Goal: Task Accomplishment & Management: Use online tool/utility

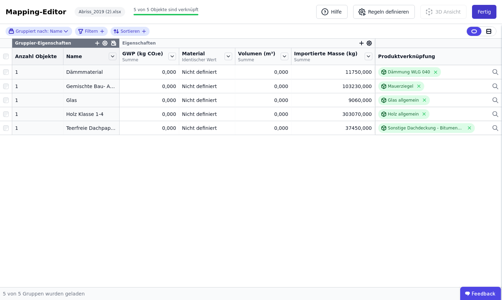
click at [484, 15] on button "Fertig" at bounding box center [484, 12] width 24 height 14
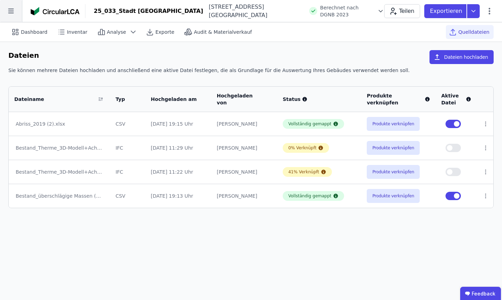
click at [6, 14] on icon at bounding box center [11, 11] width 22 height 22
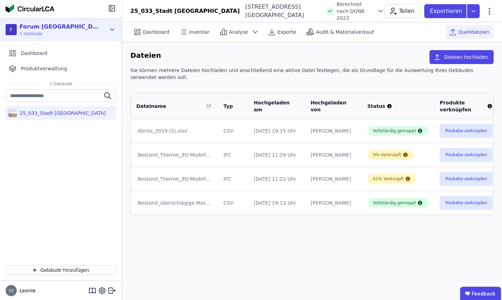
click at [52, 33] on span "1 Gebäude" at bounding box center [60, 34] width 80 height 6
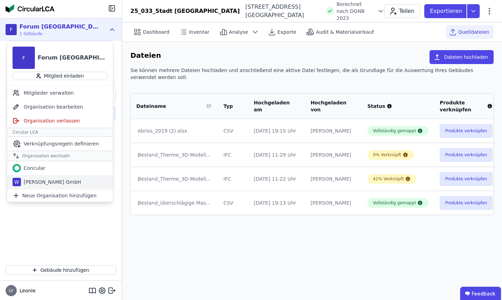
click at [45, 183] on div "[PERSON_NAME] GmbH" at bounding box center [51, 182] width 60 height 7
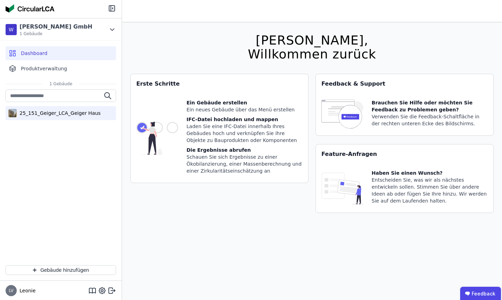
click at [49, 112] on div "25_151_Geiger_LCA_Geiger Haus" at bounding box center [59, 113] width 84 height 7
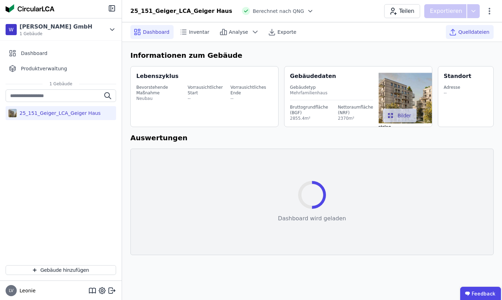
click at [461, 34] on span "Quelldateien" at bounding box center [473, 32] width 31 height 7
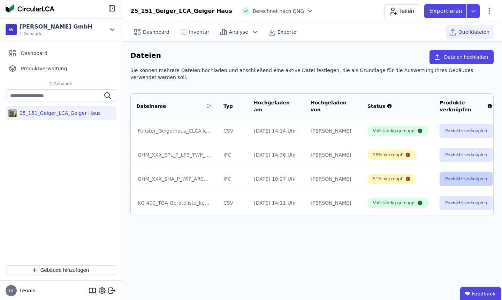
click at [439, 185] on button "Produkte verknüpfen" at bounding box center [465, 179] width 53 height 14
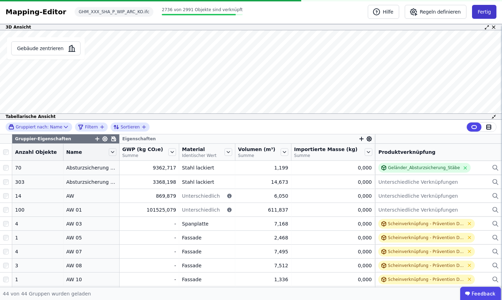
click at [473, 12] on button "Fertig" at bounding box center [484, 12] width 24 height 14
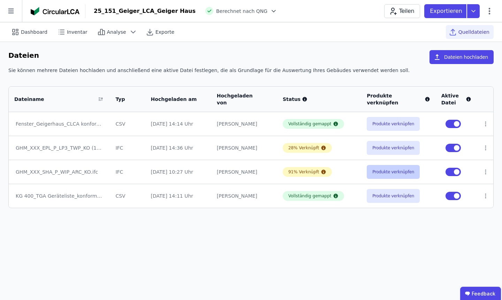
click at [391, 172] on button "Produkte verknüpfen" at bounding box center [393, 172] width 53 height 14
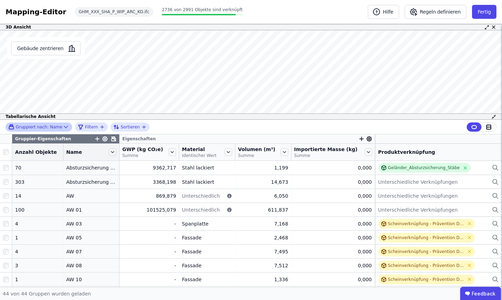
click at [30, 126] on span "Gruppiert nach:" at bounding box center [32, 127] width 33 height 6
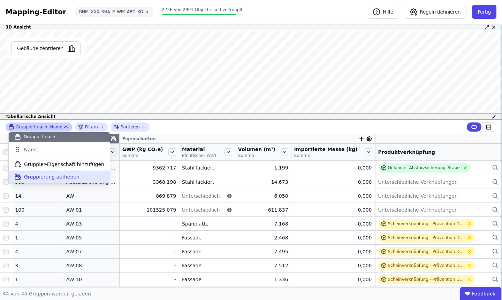
click at [49, 179] on span "Gruppierung aufheben" at bounding box center [51, 176] width 55 height 7
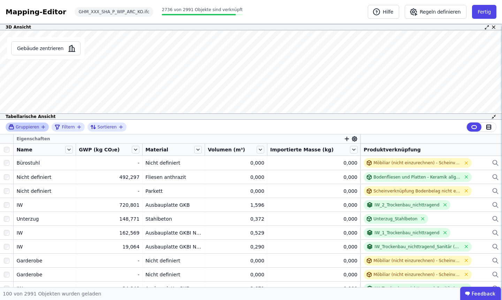
click at [37, 129] on span "Gruppieren" at bounding box center [27, 127] width 23 height 6
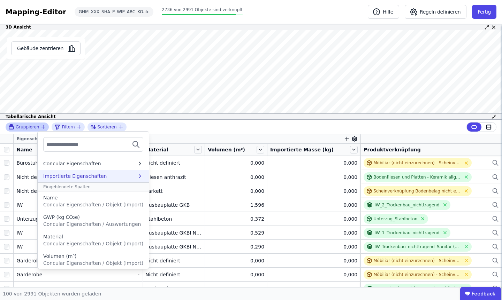
click at [78, 174] on div "Importierte Eigenschaften" at bounding box center [75, 176] width 64 height 7
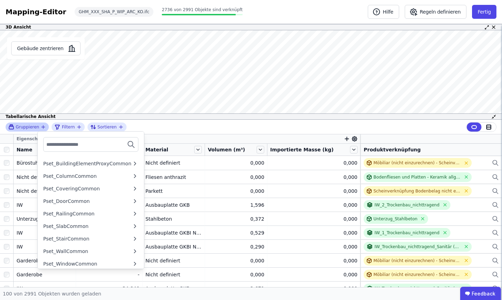
scroll to position [253, 0]
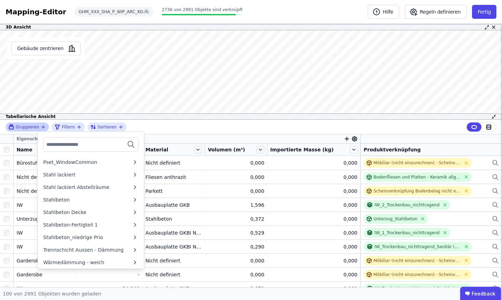
click at [59, 149] on input "text" at bounding box center [72, 144] width 52 height 13
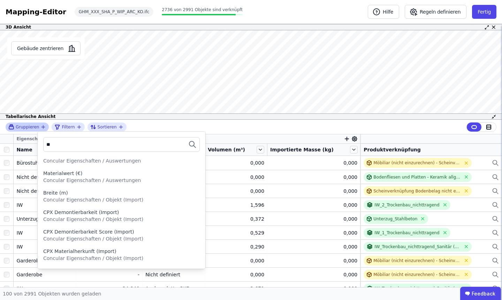
type input "***"
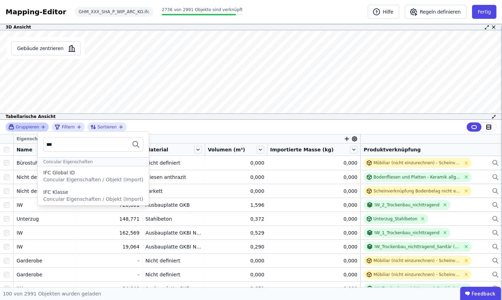
scroll to position [0, 0]
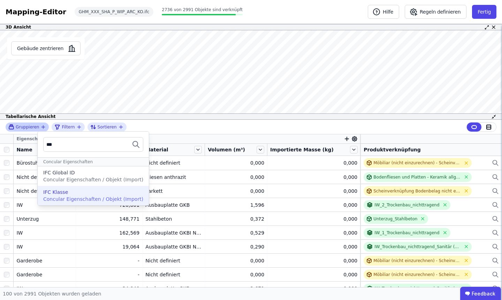
click at [79, 199] on span "Concular Eigenschaften / Objekt (Import)" at bounding box center [93, 199] width 100 height 6
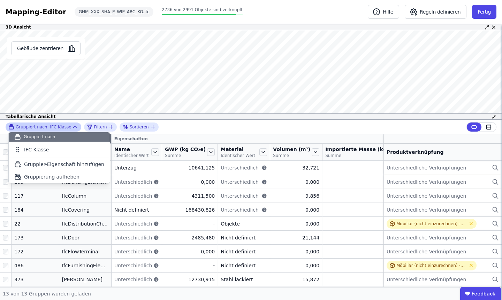
click at [185, 125] on div "Gruppiert nach: IFC Klasse Gruppiert nach IFC Klasse To pick up a draggable ite…" at bounding box center [251, 127] width 502 height 15
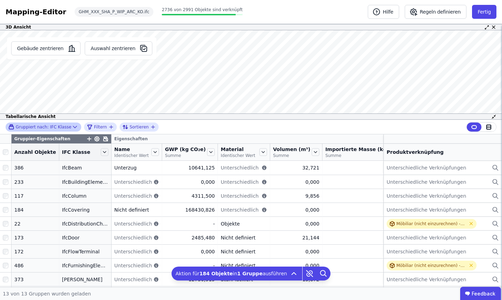
click at [71, 128] on icon at bounding box center [74, 127] width 7 height 7
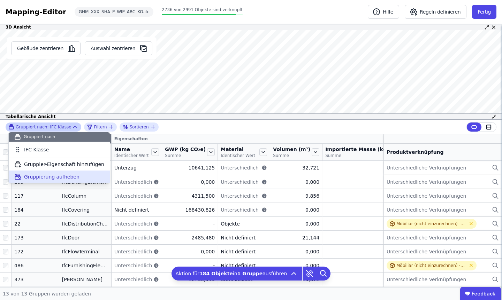
click at [60, 176] on span "Gruppierung aufheben" at bounding box center [51, 176] width 55 height 7
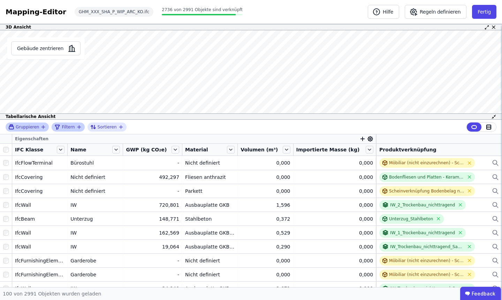
click at [65, 129] on span "Filtern" at bounding box center [68, 127] width 13 height 6
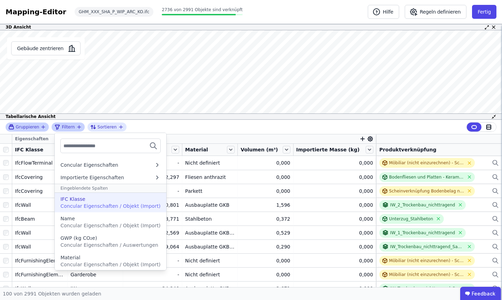
click at [90, 204] on span "Concular Eigenschaften / Objekt (Import)" at bounding box center [110, 206] width 100 height 6
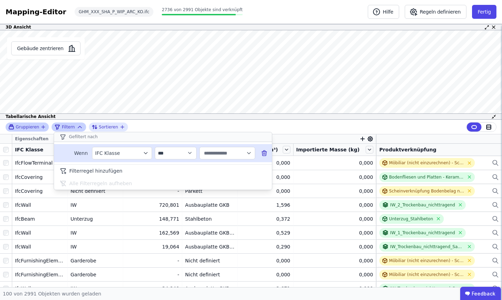
click at [219, 154] on input "text" at bounding box center [223, 153] width 43 height 13
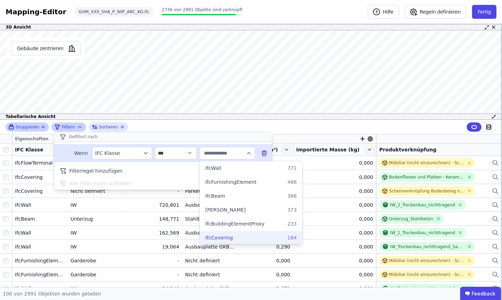
click at [223, 237] on span "IfcCovering" at bounding box center [219, 237] width 28 height 7
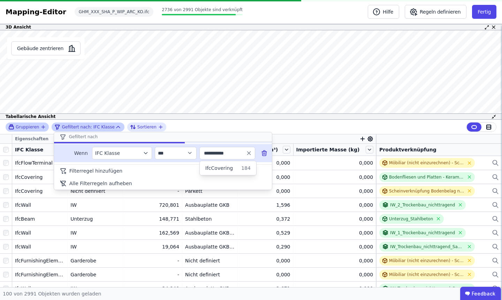
type input "**********"
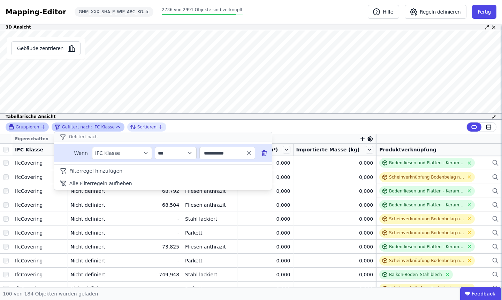
click at [296, 123] on div "**********" at bounding box center [251, 127] width 502 height 15
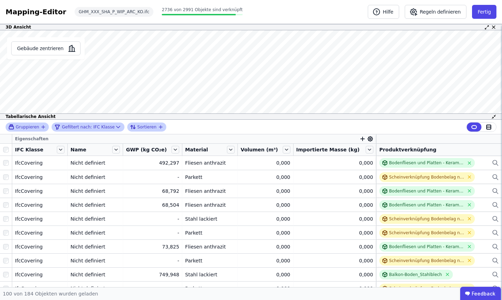
click at [137, 131] on div "Sortieren" at bounding box center [146, 127] width 39 height 9
click at [107, 129] on div "Gefiltert nach: IFC Klasse" at bounding box center [84, 127] width 60 height 8
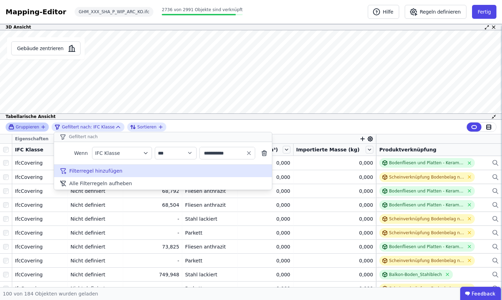
click at [115, 173] on span "Filterregel hinzufügen" at bounding box center [95, 171] width 53 height 7
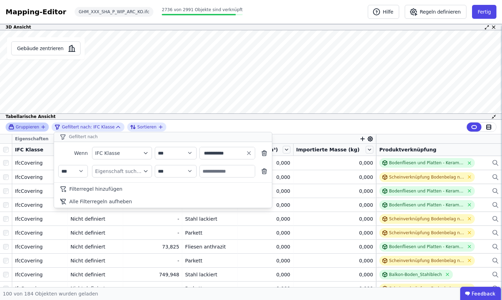
click at [211, 124] on div "**********" at bounding box center [251, 127] width 502 height 15
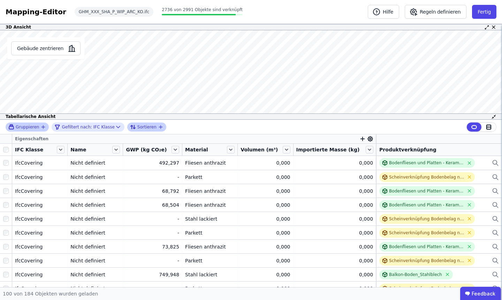
click at [151, 128] on span "Sortieren" at bounding box center [146, 127] width 19 height 6
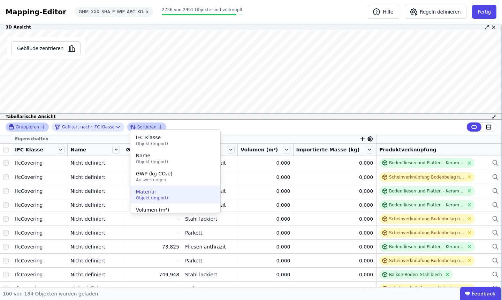
click at [156, 192] on span "Material" at bounding box center [175, 191] width 79 height 7
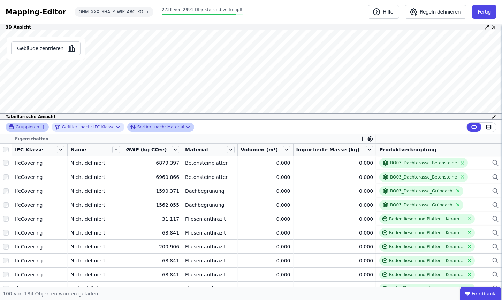
click at [217, 123] on div "Gruppieren Gefiltert nach: IFC Klasse Sortiert nach: Material" at bounding box center [251, 127] width 502 height 15
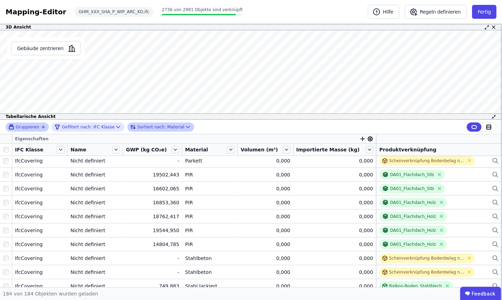
scroll to position [1598, 0]
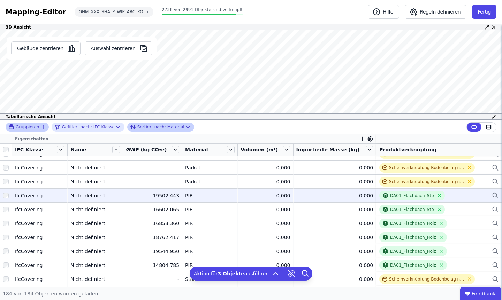
click at [3, 196] on div at bounding box center [6, 196] width 12 height 13
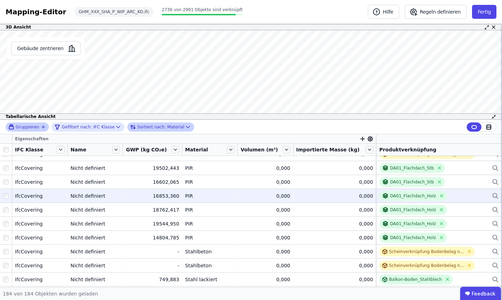
scroll to position [1631, 0]
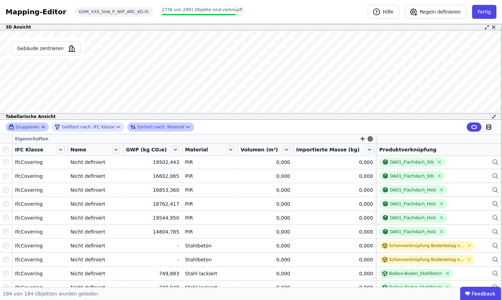
click at [362, 140] on icon "button" at bounding box center [362, 139] width 0 height 4
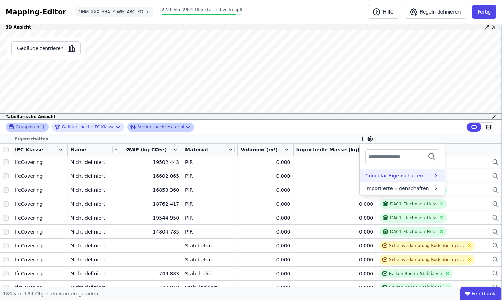
click at [374, 178] on div "Concular Eigenschaften" at bounding box center [394, 175] width 58 height 7
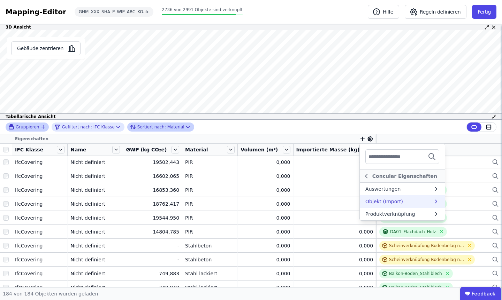
click at [372, 201] on div "Objekt (Import)" at bounding box center [384, 201] width 38 height 7
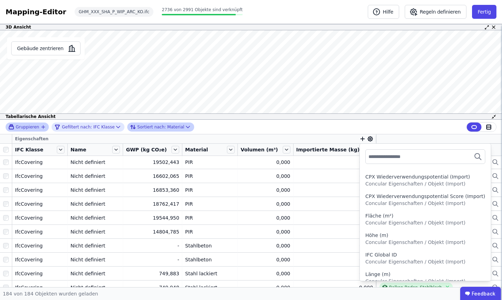
scroll to position [161, 0]
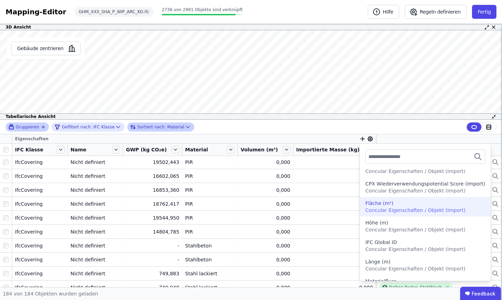
click at [380, 209] on span "Concular Eigenschaften / Objekt (Import)" at bounding box center [415, 211] width 100 height 6
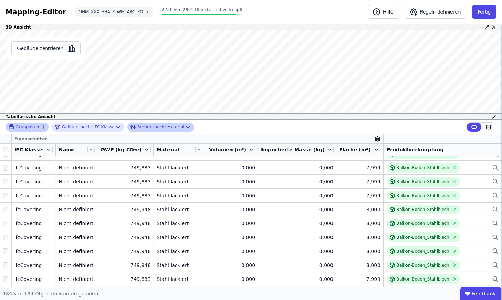
scroll to position [1794, 0]
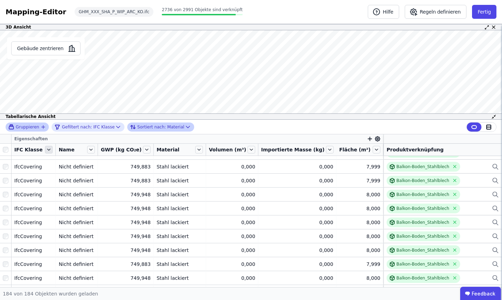
click at [53, 148] on icon at bounding box center [49, 150] width 8 height 8
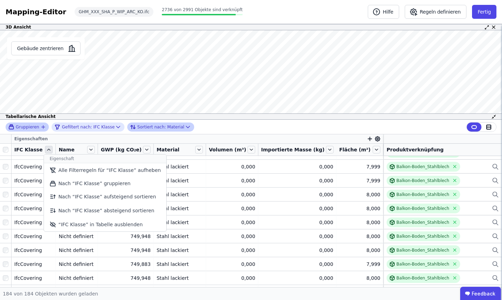
click at [53, 148] on icon at bounding box center [49, 150] width 8 height 8
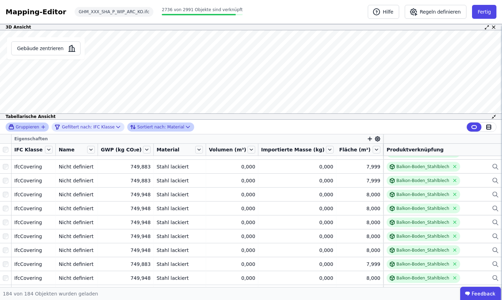
click at [43, 128] on icon "button" at bounding box center [43, 127] width 6 height 6
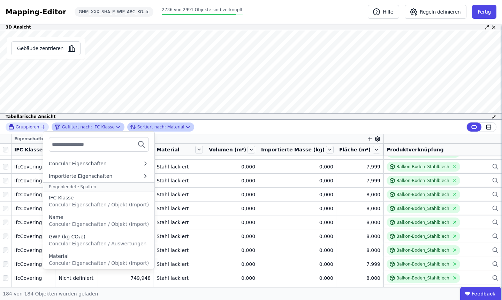
click at [106, 126] on div "Gefiltert nach: IFC Klasse" at bounding box center [84, 127] width 60 height 8
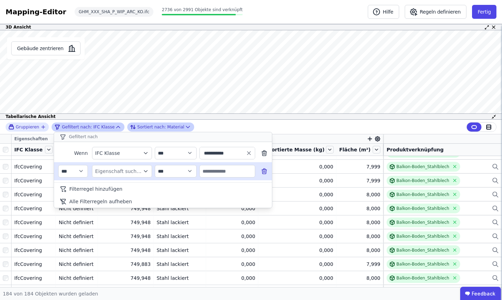
click at [263, 168] on icon at bounding box center [264, 171] width 7 height 7
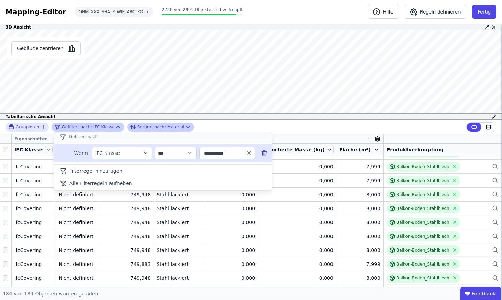
click at [226, 154] on input "**********" at bounding box center [223, 153] width 43 height 13
type input "**********"
drag, startPoint x: 234, startPoint y: 154, endPoint x: 210, endPoint y: 155, distance: 24.4
click at [210, 155] on input "**********" at bounding box center [223, 153] width 43 height 13
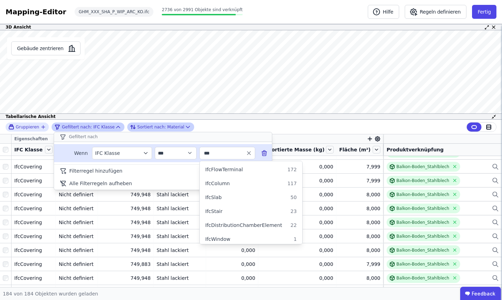
scroll to position [98, 0]
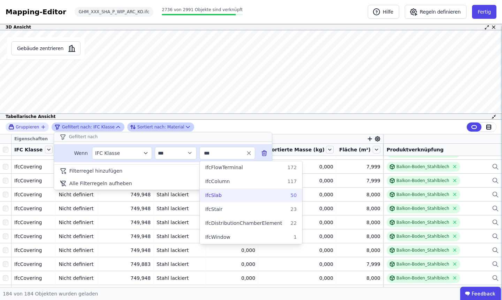
click at [242, 195] on div "IfcSlab 50" at bounding box center [250, 195] width 91 height 7
type input "*******"
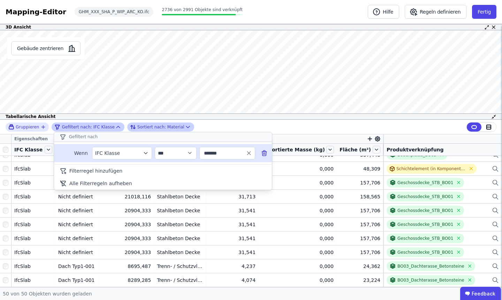
scroll to position [566, 0]
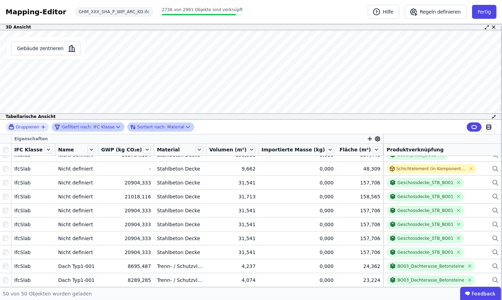
click at [5, 151] on div "Gruppieren Gefiltert nach: IFC Klasse Sortiert nach: Material Eigenschaften IFC…" at bounding box center [251, 204] width 502 height 168
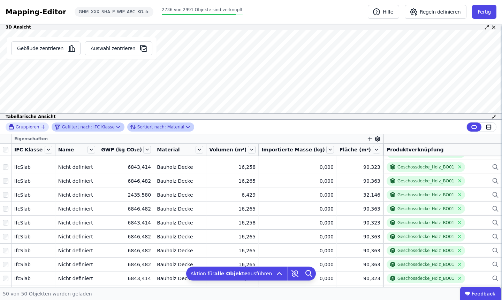
scroll to position [0, 0]
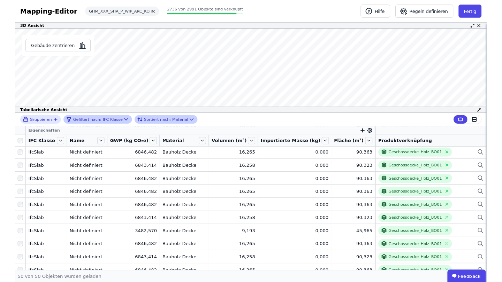
scroll to position [101, 0]
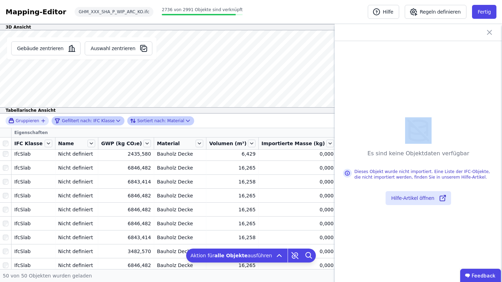
click at [488, 34] on icon at bounding box center [489, 32] width 8 height 8
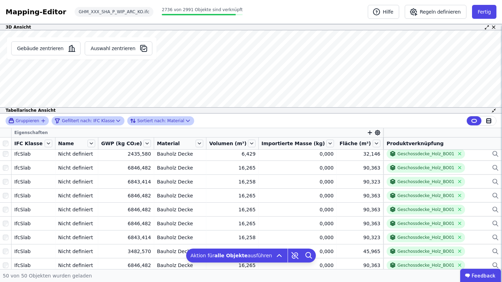
click at [41, 119] on icon "button" at bounding box center [43, 121] width 6 height 6
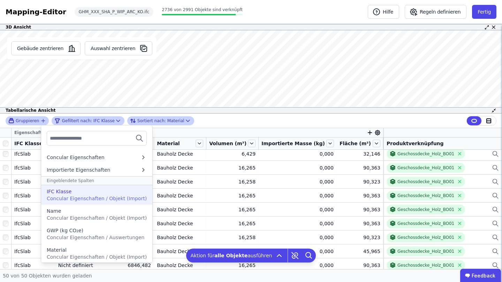
click at [77, 191] on div "IFC Klasse" at bounding box center [97, 191] width 100 height 7
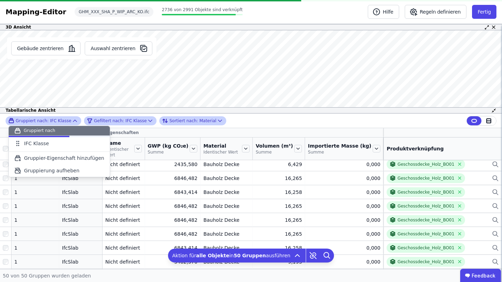
scroll to position [0, 0]
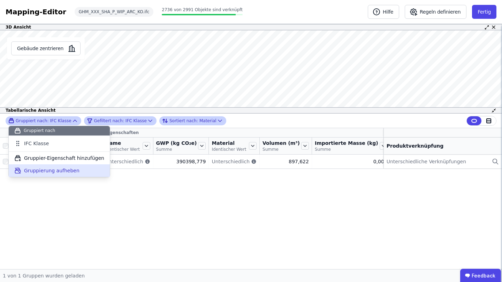
click at [51, 172] on span "Gruppierung aufheben" at bounding box center [51, 170] width 55 height 7
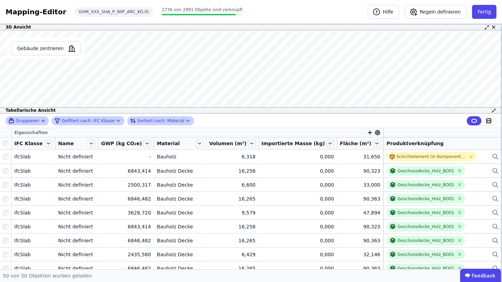
click at [41, 118] on icon "button" at bounding box center [43, 121] width 6 height 6
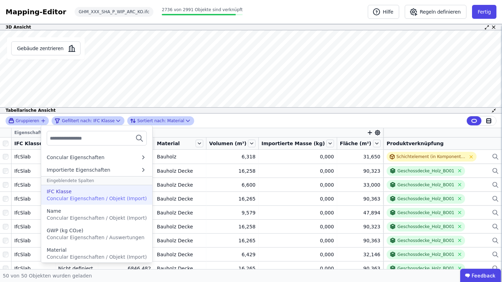
click at [71, 196] on span "Concular Eigenschaften / Objekt (Import)" at bounding box center [97, 199] width 100 height 6
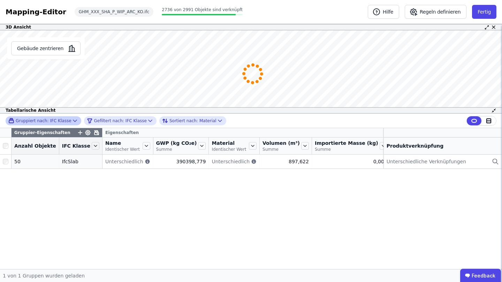
click at [44, 118] on span "Gruppiert nach:" at bounding box center [32, 121] width 33 height 6
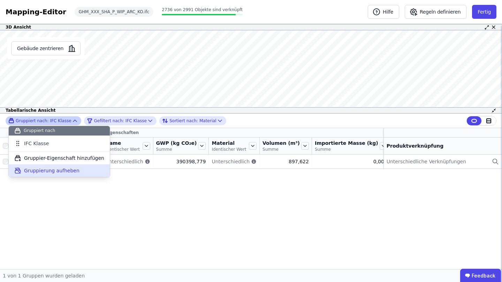
click at [45, 172] on span "Gruppierung aufheben" at bounding box center [51, 170] width 55 height 7
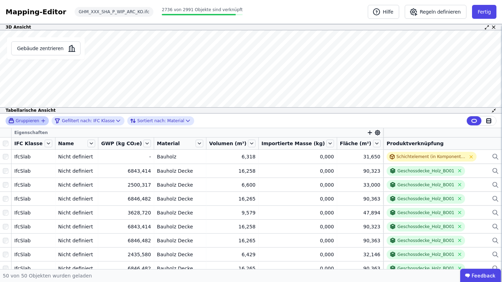
click at [40, 121] on icon "button" at bounding box center [43, 121] width 6 height 6
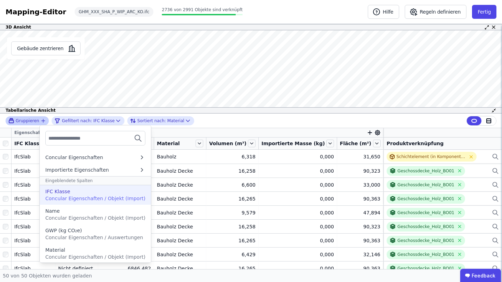
click at [78, 193] on div "IFC Klasse" at bounding box center [95, 191] width 100 height 7
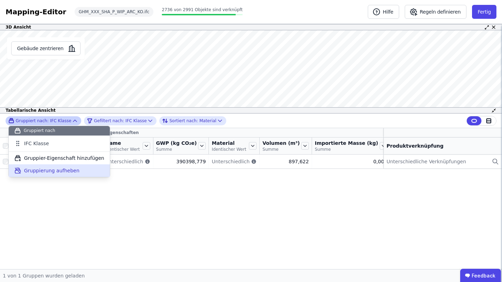
click at [68, 171] on span "Gruppierung aufheben" at bounding box center [51, 170] width 55 height 7
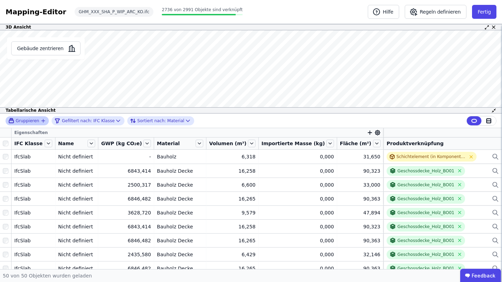
click at [43, 119] on icon "button" at bounding box center [43, 121] width 6 height 6
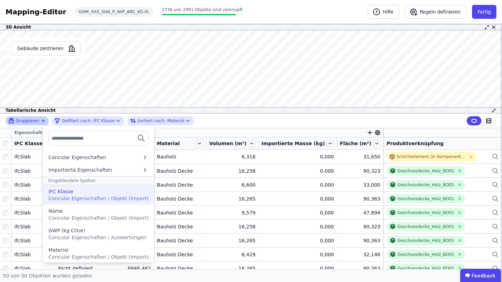
click at [75, 194] on div "IFC Klasse" at bounding box center [98, 191] width 100 height 7
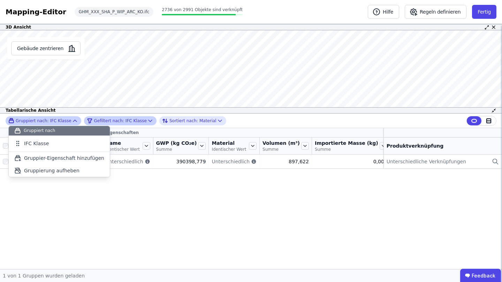
click at [106, 121] on span "Gefiltert nach:" at bounding box center [109, 121] width 30 height 6
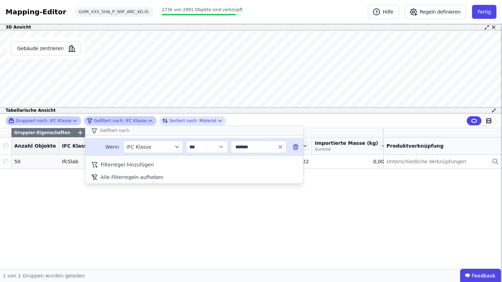
drag, startPoint x: 259, startPoint y: 145, endPoint x: 241, endPoint y: 151, distance: 19.0
click at [241, 151] on input "*******" at bounding box center [255, 147] width 43 height 13
click at [249, 164] on span "IfcCovering" at bounding box center [251, 162] width 28 height 7
type input "**********"
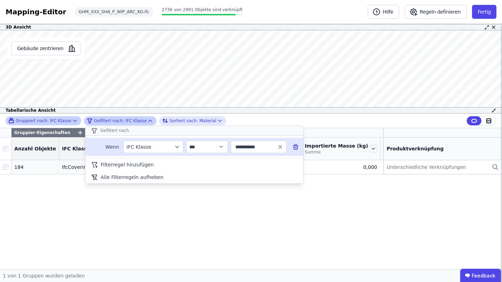
click at [397, 215] on div "**********" at bounding box center [251, 192] width 502 height 156
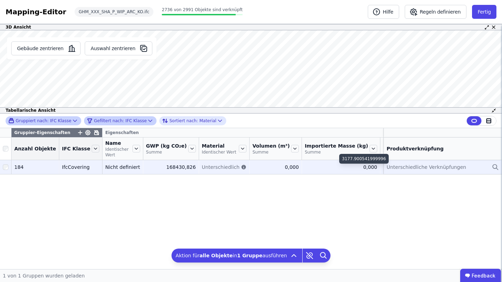
scroll to position [0, 5]
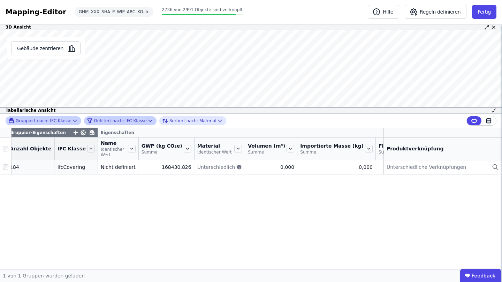
click at [141, 123] on div "Gefiltert nach: IFC Klasse" at bounding box center [117, 121] width 60 height 8
click at [231, 119] on div "Gruppiert nach: IFC Klasse Gefiltert nach: IFC Klasse Sortiert nach: Material" at bounding box center [251, 121] width 502 height 15
click at [61, 119] on div "Gruppiert nach: IFC Klasse" at bounding box center [39, 121] width 63 height 6
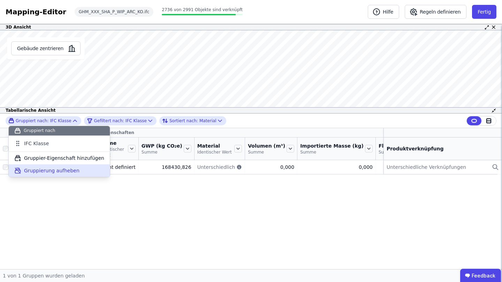
click at [69, 170] on span "Gruppierung aufheben" at bounding box center [51, 170] width 55 height 7
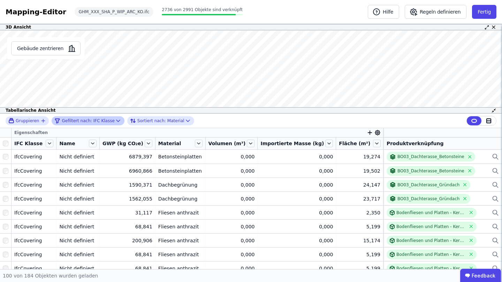
scroll to position [0, 0]
click at [89, 124] on div "Gefiltert nach: IFC Klasse" at bounding box center [84, 121] width 60 height 8
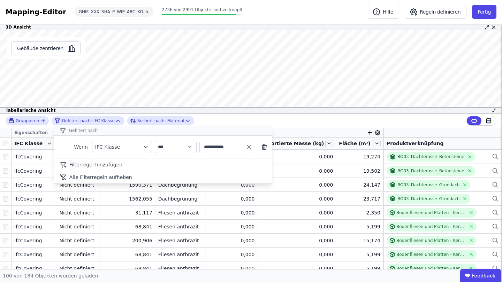
click at [240, 118] on div "**********" at bounding box center [251, 121] width 502 height 15
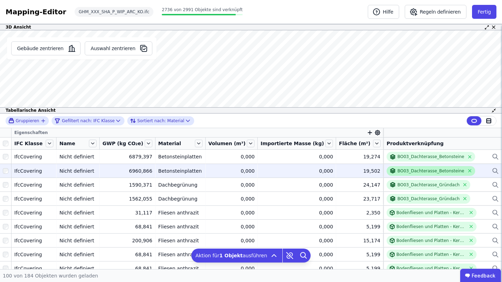
click at [421, 172] on div "BO03_Dachterasse_Betonsteine" at bounding box center [430, 171] width 67 height 6
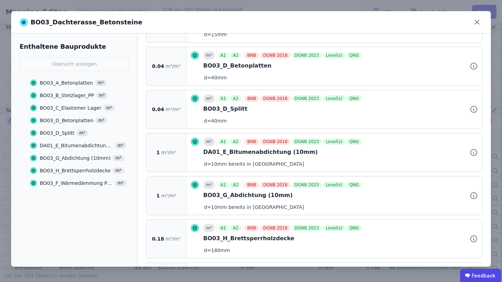
scroll to position [274, 0]
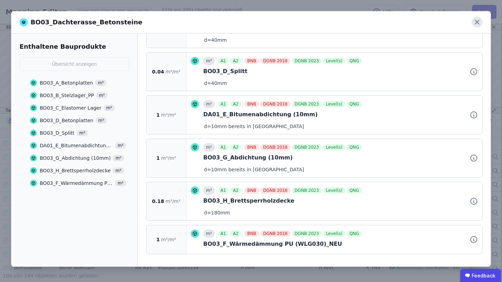
click at [477, 23] on icon at bounding box center [476, 22] width 11 height 11
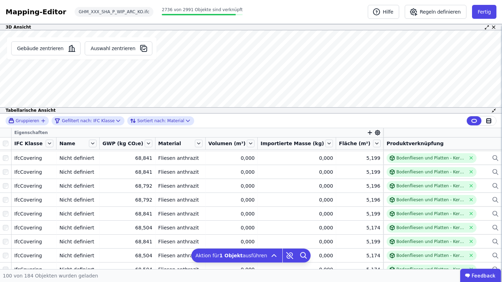
scroll to position [558, 0]
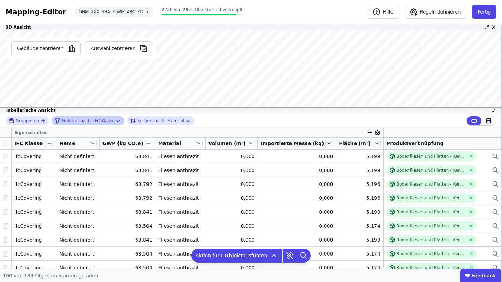
click at [78, 118] on span "Gefiltert nach:" at bounding box center [77, 121] width 30 height 6
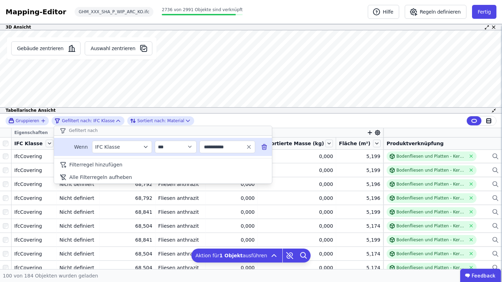
drag, startPoint x: 233, startPoint y: 146, endPoint x: 208, endPoint y: 145, distance: 25.1
click at [208, 145] on input "**********" at bounding box center [223, 147] width 43 height 13
click at [217, 159] on span "IfcSlab" at bounding box center [213, 162] width 16 height 7
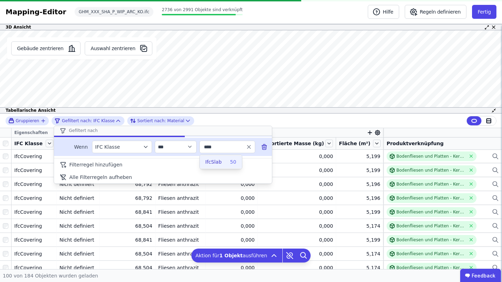
type input "*******"
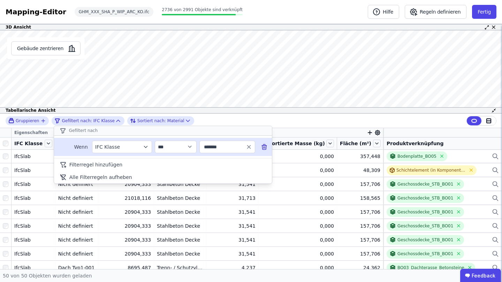
click at [414, 166] on div "**********" at bounding box center [251, 192] width 502 height 156
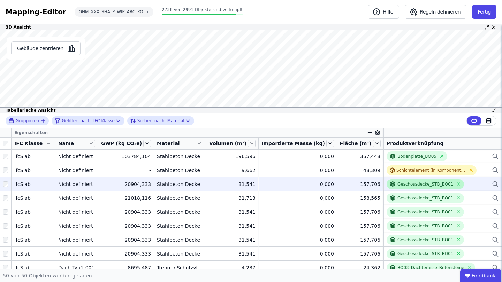
click at [406, 185] on div "Geschossdecke_STB_BO01" at bounding box center [425, 185] width 56 height 6
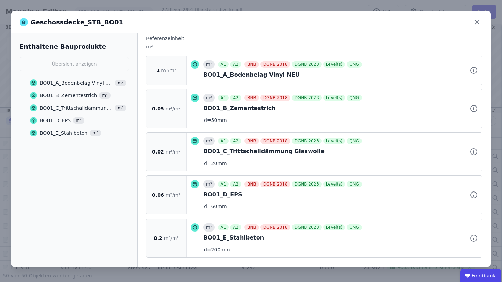
scroll to position [101, 0]
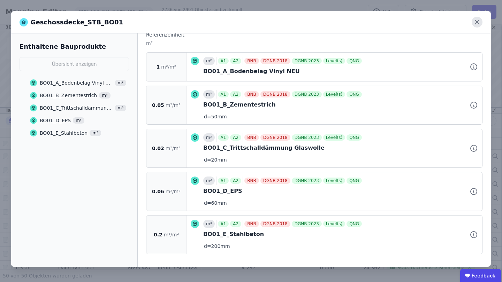
click at [479, 23] on icon at bounding box center [476, 22] width 11 height 11
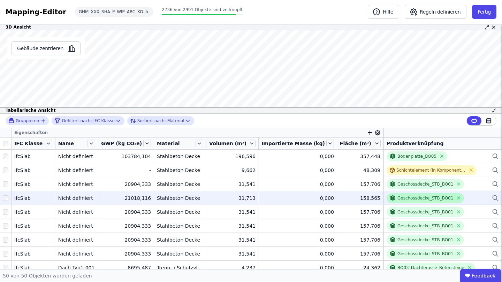
click at [411, 201] on div "Geschossdecke_STB_BO01" at bounding box center [425, 198] width 56 height 6
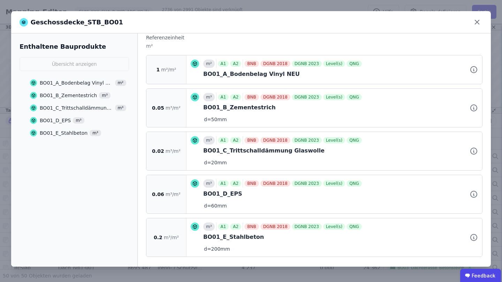
scroll to position [101, 0]
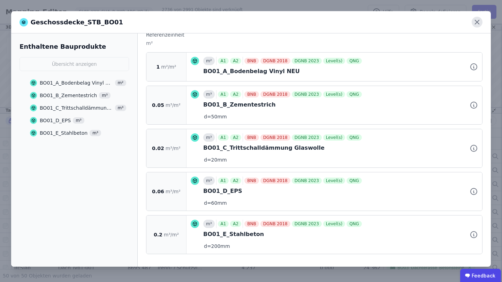
click at [480, 23] on icon at bounding box center [476, 22] width 11 height 11
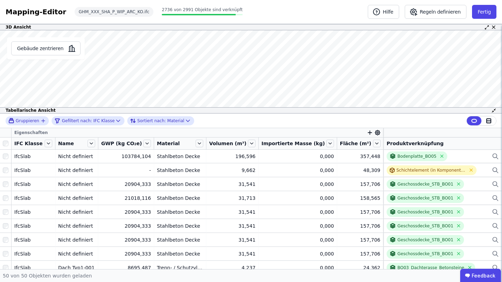
scroll to position [0, 0]
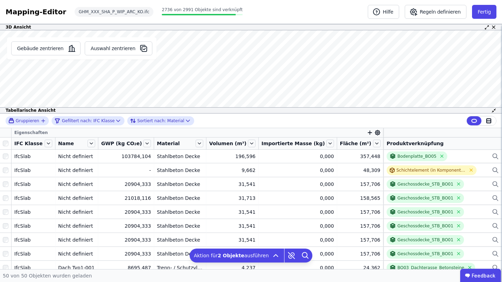
click at [115, 117] on icon at bounding box center [118, 120] width 7 height 7
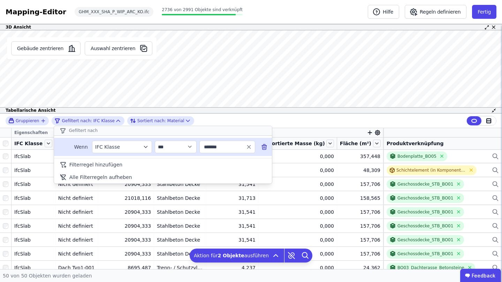
click at [226, 148] on input "*******" at bounding box center [223, 147] width 43 height 13
click at [232, 156] on label "IfcCovering 184" at bounding box center [228, 162] width 56 height 13
type input "**********"
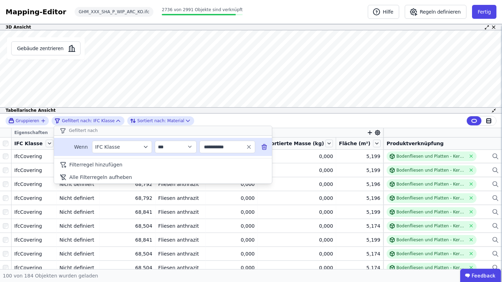
click at [218, 127] on div "Gefiltert nach" at bounding box center [163, 131] width 218 height 10
click at [2, 144] on div "**********" at bounding box center [251, 192] width 502 height 156
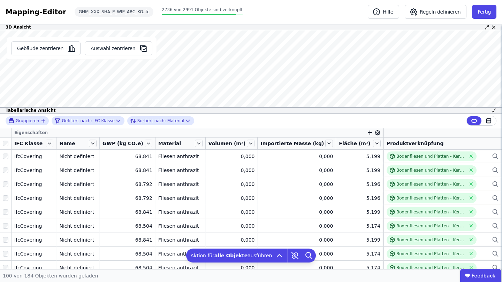
click at [180, 24] on div "3D Ansicht Gebäude zentrieren Auswahl zentrieren Es sind keine Objektdaten verf…" at bounding box center [251, 65] width 502 height 83
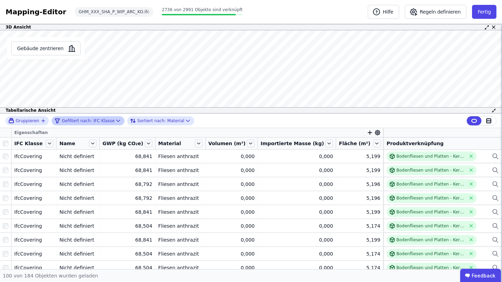
click at [79, 119] on span "Gefiltert nach:" at bounding box center [77, 121] width 30 height 6
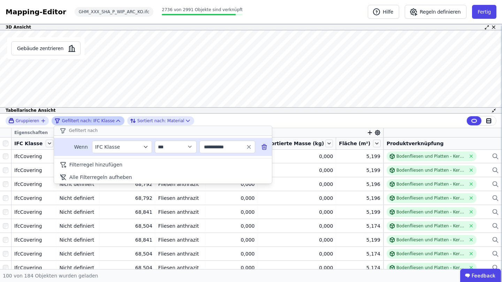
click at [143, 146] on icon "filter_by" at bounding box center [145, 147] width 6 height 6
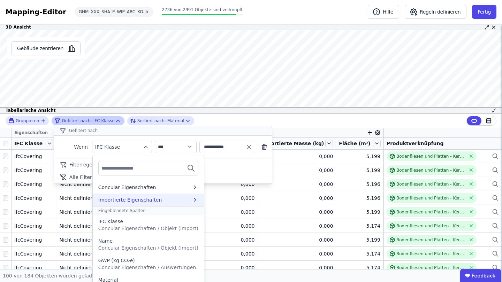
click at [136, 199] on div "Importierte Eigenschaften" at bounding box center [130, 199] width 64 height 7
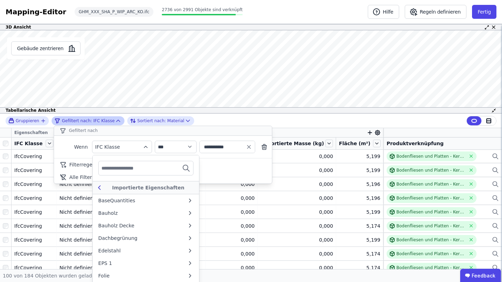
click at [99, 190] on icon at bounding box center [99, 188] width 8 height 8
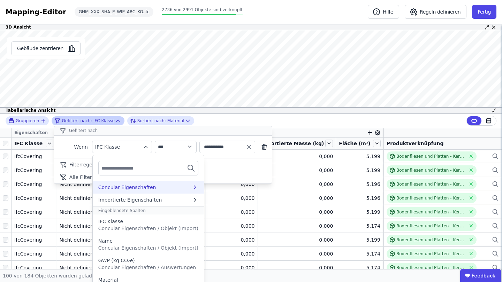
click at [123, 190] on div "Concular Eigenschaften" at bounding box center [127, 187] width 58 height 7
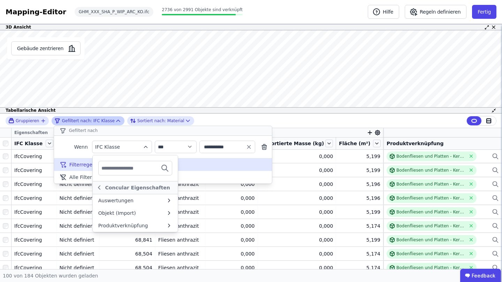
click at [191, 168] on div "Filterregel hinzufügen" at bounding box center [163, 165] width 218 height 13
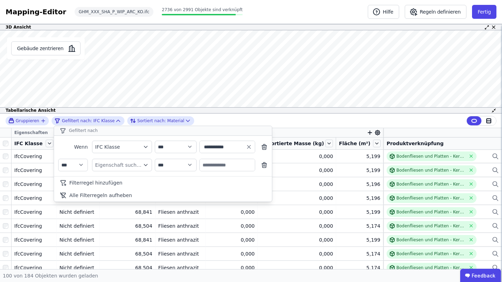
click at [29, 122] on span "Gruppieren" at bounding box center [27, 121] width 23 height 6
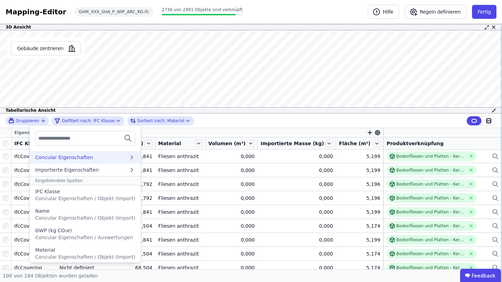
click at [86, 157] on div "Concular Eigenschaften" at bounding box center [64, 157] width 58 height 7
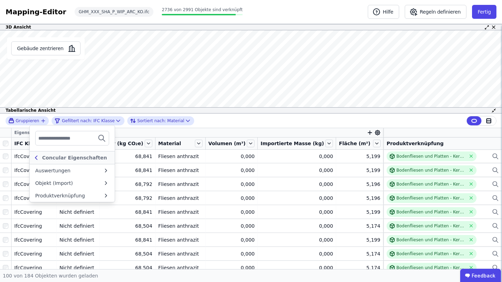
click at [39, 152] on div "Concular Eigenschaften" at bounding box center [72, 157] width 85 height 13
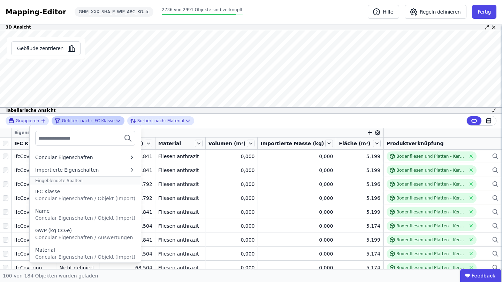
click at [115, 122] on icon at bounding box center [118, 120] width 7 height 7
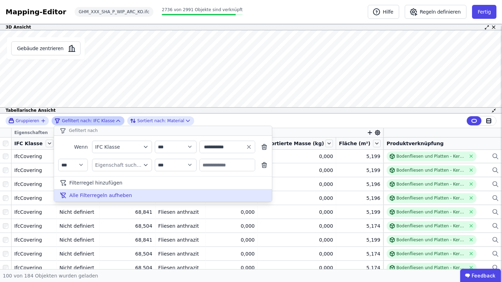
click at [128, 195] on div "Alle Filterregeln aufheben" at bounding box center [163, 195] width 218 height 13
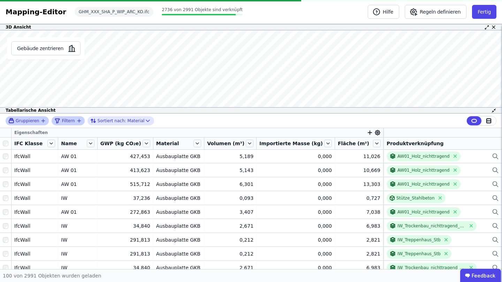
click at [38, 125] on div "Gruppieren" at bounding box center [27, 120] width 43 height 9
click at [43, 115] on div "Gruppieren Filtern Sortiert nach: Material" at bounding box center [251, 121] width 502 height 15
click at [60, 120] on div "Filtern" at bounding box center [65, 121] width 22 height 8
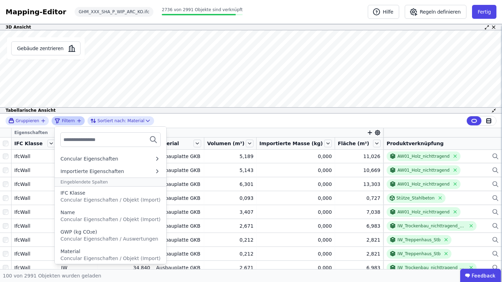
click at [90, 142] on input "text" at bounding box center [89, 139] width 52 height 13
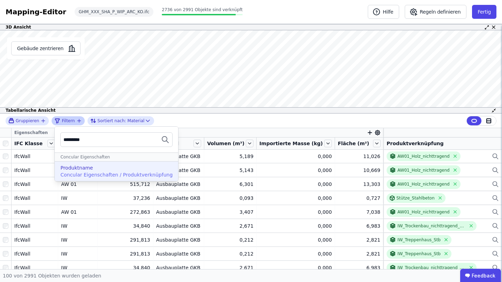
type input "*********"
click at [136, 170] on div "Produktname" at bounding box center [116, 167] width 112 height 7
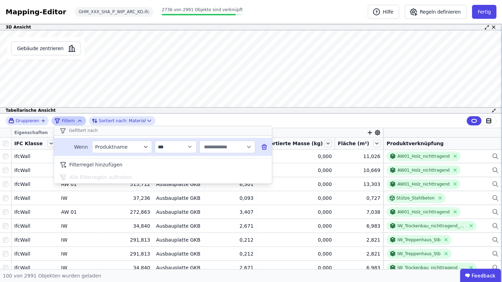
click at [221, 147] on input "text" at bounding box center [223, 147] width 43 height 13
type input "*****"
click at [237, 161] on span "IW_Aufzugschacht_Stb" at bounding box center [232, 162] width 55 height 7
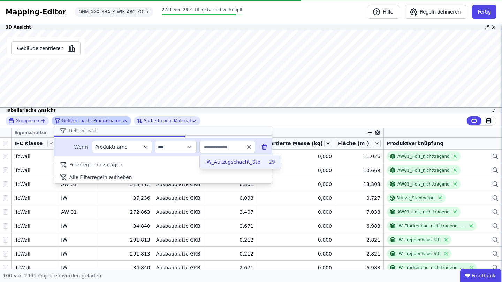
type input "**********"
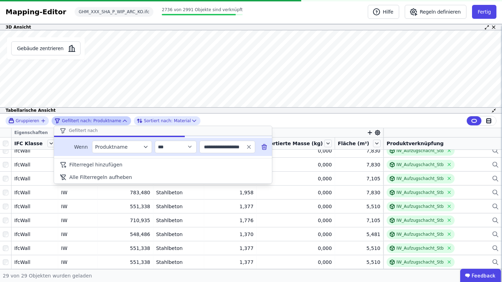
scroll to position [285, 0]
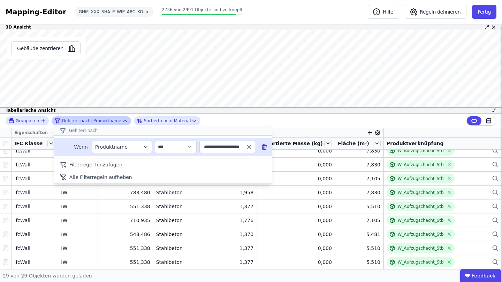
click at [303, 125] on div "**********" at bounding box center [251, 121] width 502 height 15
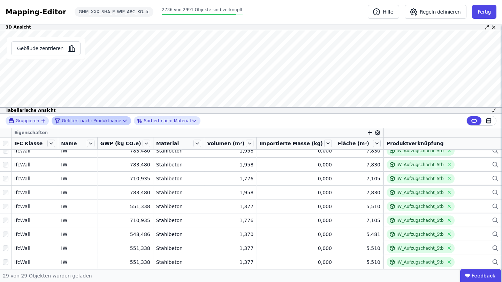
click at [6, 139] on div at bounding box center [5, 144] width 11 height 10
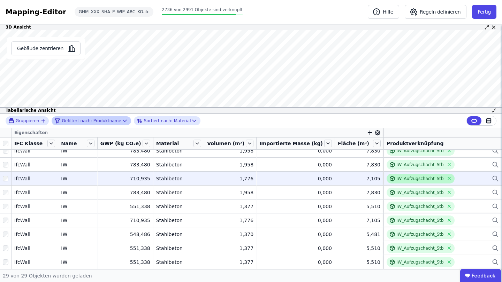
click at [406, 176] on div "IW_Aufzugschacht_Stb" at bounding box center [419, 179] width 47 height 6
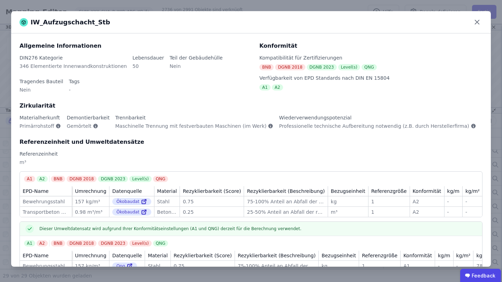
scroll to position [28, 0]
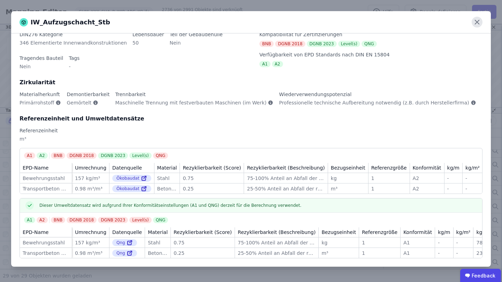
click at [479, 21] on icon at bounding box center [476, 22] width 11 height 11
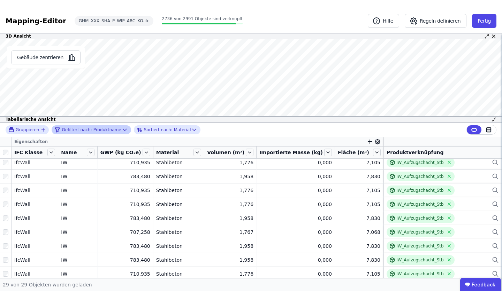
scroll to position [285, 0]
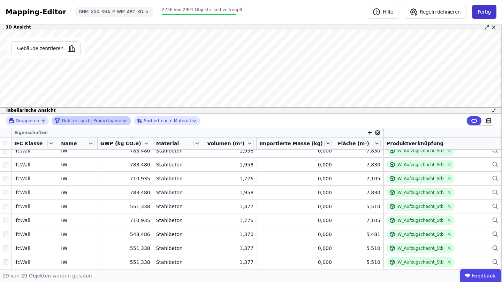
click at [489, 12] on button "Fertig" at bounding box center [484, 12] width 24 height 14
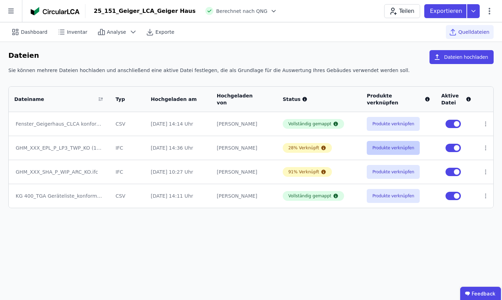
click at [375, 146] on button "Produkte verknüpfen" at bounding box center [393, 148] width 53 height 14
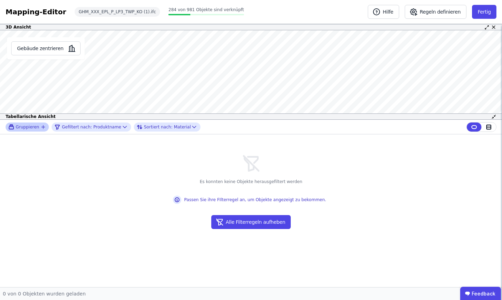
click at [39, 131] on div "Gruppieren" at bounding box center [27, 127] width 43 height 9
click at [86, 122] on div "Gruppieren Gefiltert nach: Produktname Sortiert nach: Material" at bounding box center [251, 127] width 502 height 15
click at [85, 127] on span "Gefiltert nach:" at bounding box center [77, 127] width 30 height 6
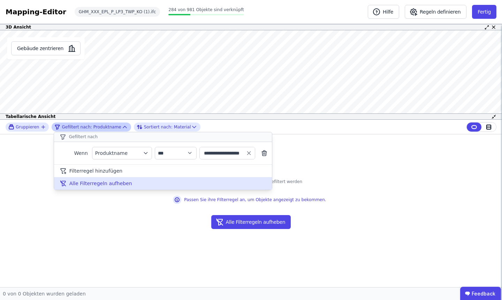
click at [90, 187] on div "Alle Filterregeln aufheben" at bounding box center [163, 183] width 218 height 13
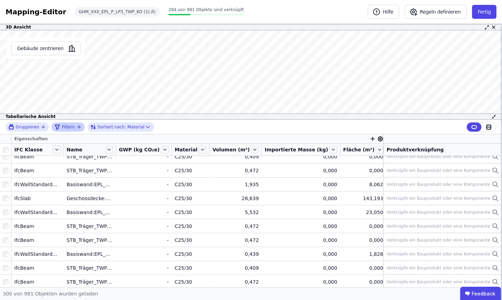
scroll to position [2687, 0]
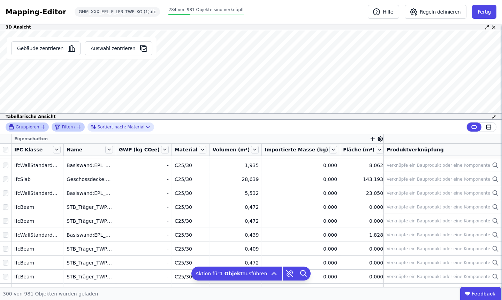
click at [39, 127] on div "Gruppieren" at bounding box center [24, 127] width 32 height 6
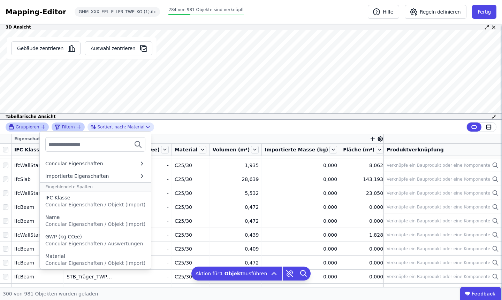
click at [39, 127] on div "Gruppieren" at bounding box center [24, 127] width 32 height 6
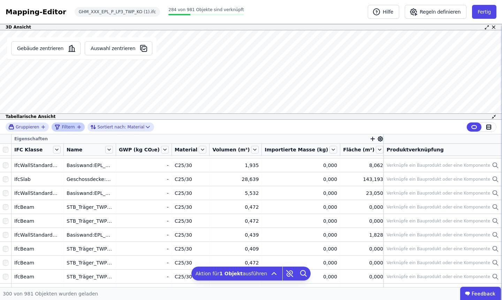
click at [64, 126] on span "Filtern" at bounding box center [68, 127] width 13 height 6
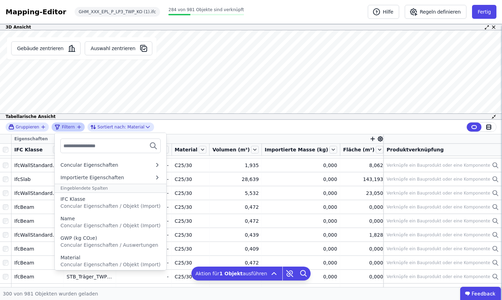
click at [64, 126] on span "Filtern" at bounding box center [68, 127] width 13 height 6
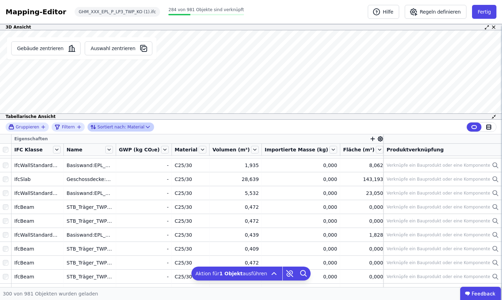
click at [102, 129] on span "Sortiert nach:" at bounding box center [112, 127] width 29 height 6
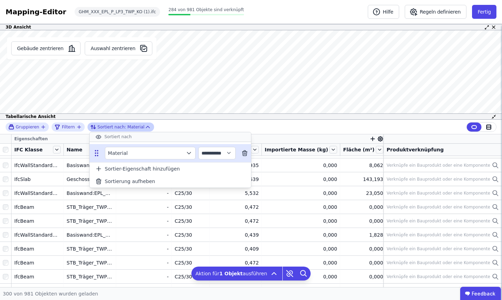
click at [140, 153] on div "Material" at bounding box center [150, 153] width 91 height 13
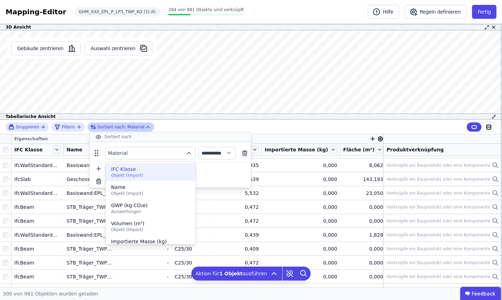
click at [137, 176] on span "Objekt (Import)" at bounding box center [150, 176] width 79 height 6
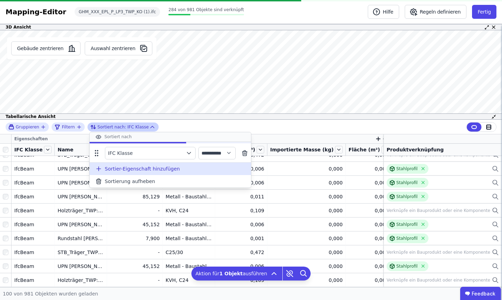
scroll to position [1263, 0]
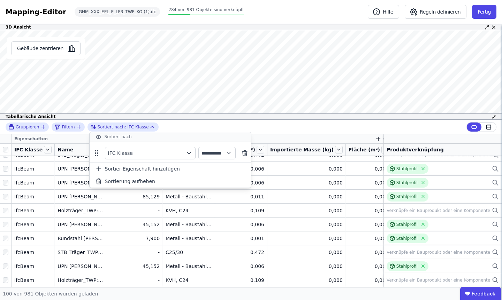
click at [195, 130] on div "**********" at bounding box center [251, 127] width 502 height 15
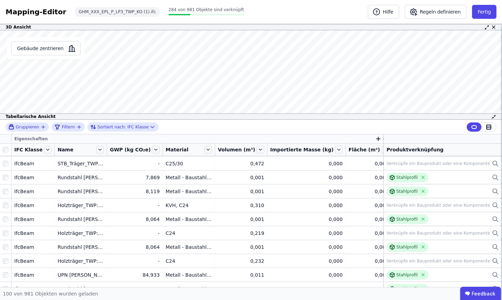
scroll to position [0, 0]
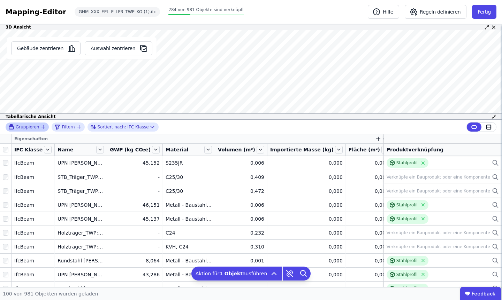
click at [34, 124] on span "Gruppieren" at bounding box center [27, 127] width 23 height 6
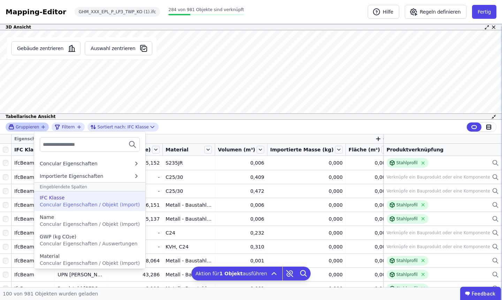
click at [74, 198] on div "IFC Klasse" at bounding box center [90, 197] width 100 height 7
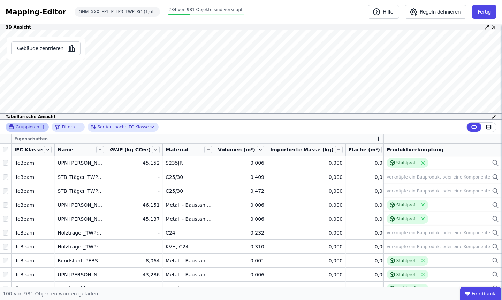
click at [34, 129] on span "Gruppieren" at bounding box center [27, 127] width 23 height 6
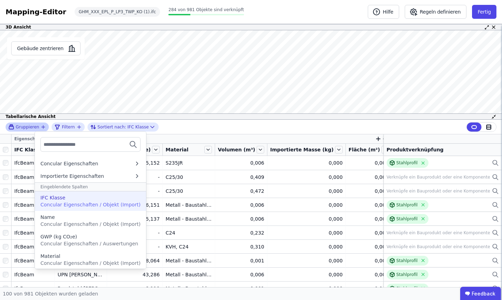
click at [61, 196] on div "IFC Klasse" at bounding box center [52, 197] width 25 height 7
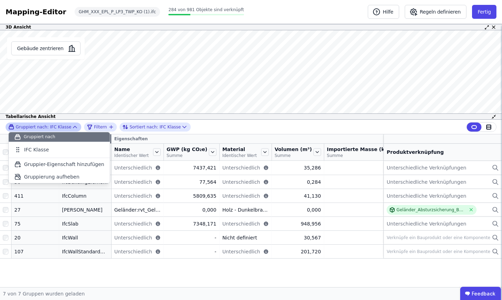
click at [65, 275] on div "Gruppier-Eigenschaften Eigenschaften Anzahl Objekte IFC Klasse Name Identischer…" at bounding box center [251, 210] width 502 height 153
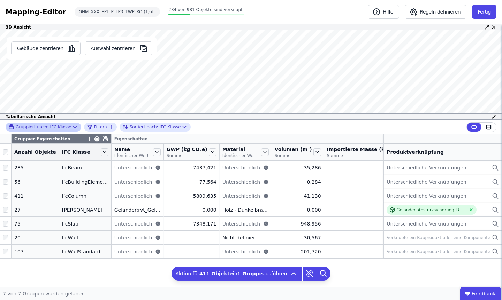
click at [494, 117] on icon at bounding box center [493, 116] width 5 height 5
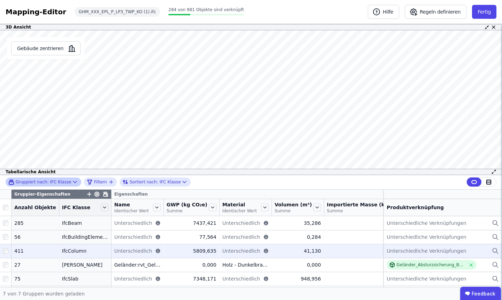
scroll to position [27, 0]
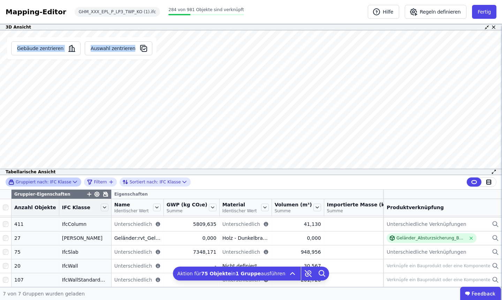
click at [199, 134] on div "Gebäude zentrieren Auswahl zentrieren Es sind keine Objektdaten verfügbar Diese…" at bounding box center [251, 102] width 502 height 145
click at [484, 11] on button "Fertig" at bounding box center [484, 12] width 24 height 14
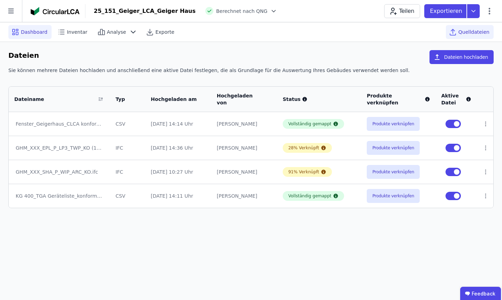
click at [20, 31] on div "Dashboard" at bounding box center [29, 32] width 43 height 14
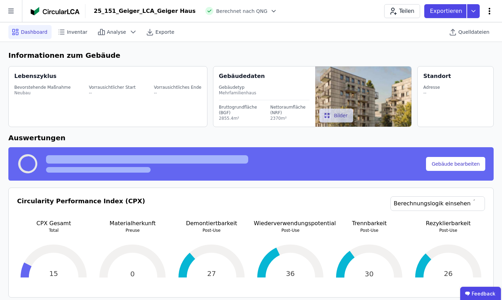
click at [491, 11] on icon at bounding box center [489, 11] width 8 height 8
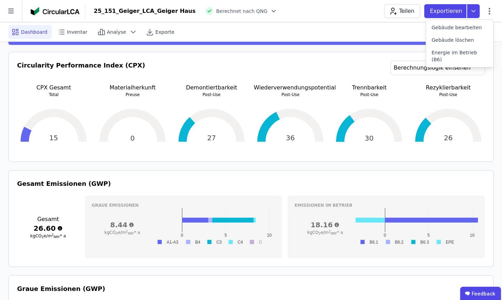
scroll to position [136, 0]
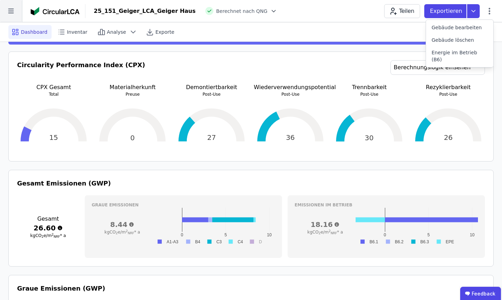
click at [15, 16] on icon at bounding box center [11, 11] width 22 height 22
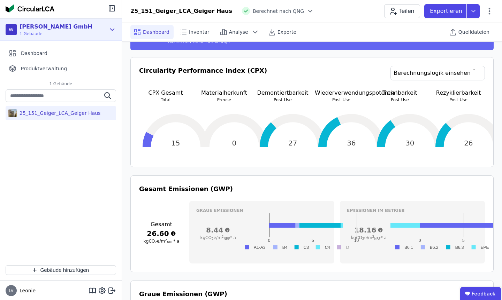
click at [57, 33] on span "1 Gebäude" at bounding box center [56, 34] width 73 height 6
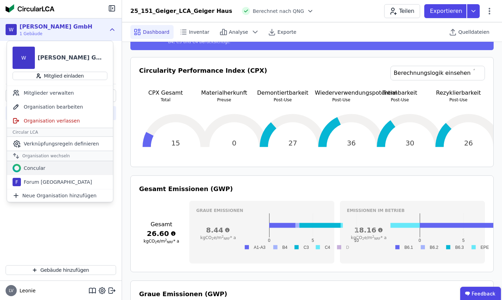
click at [57, 165] on div "Concular" at bounding box center [60, 168] width 106 height 14
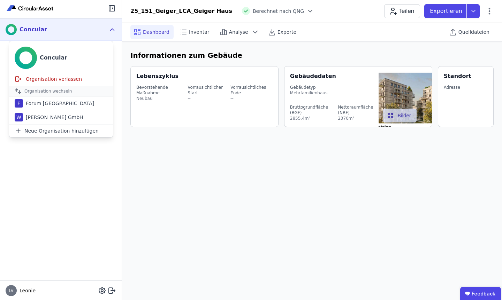
scroll to position [0, 0]
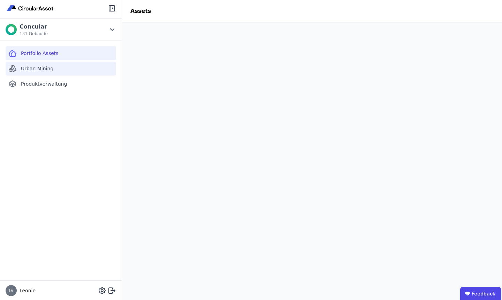
click at [61, 71] on div "Urban Mining" at bounding box center [61, 69] width 110 height 14
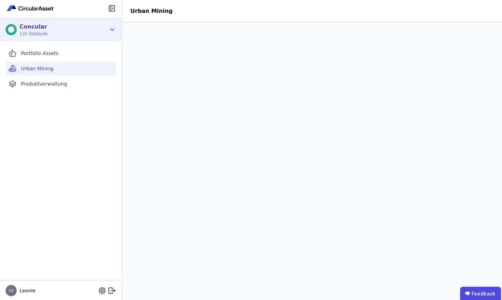
click at [100, 32] on div "Concular 131 Gebäude" at bounding box center [56, 30] width 100 height 14
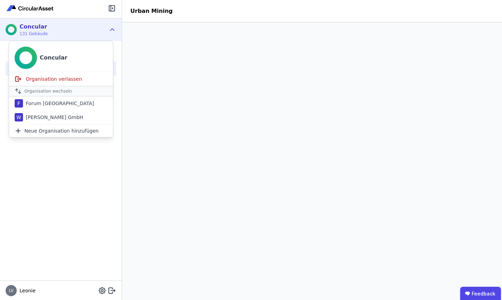
click at [110, 30] on icon at bounding box center [112, 30] width 4 height 2
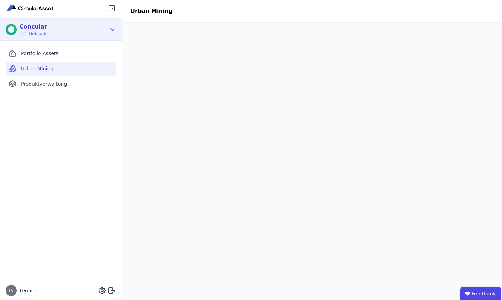
click at [110, 30] on icon at bounding box center [112, 29] width 8 height 8
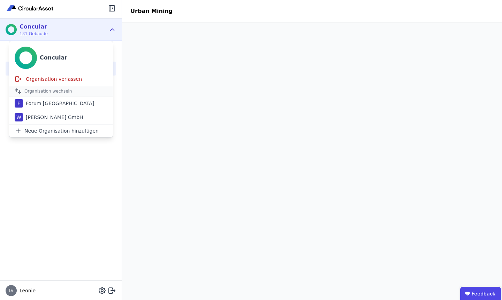
click at [110, 30] on icon at bounding box center [112, 30] width 4 height 2
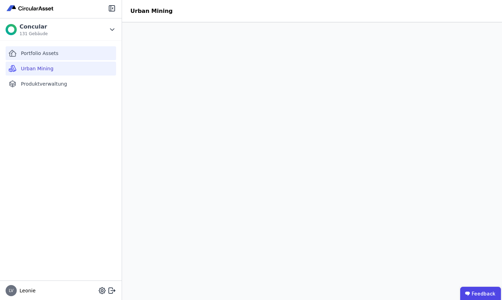
click at [80, 57] on div "Portfolio Assets" at bounding box center [61, 53] width 110 height 14
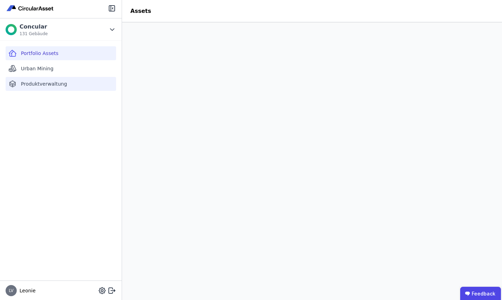
click at [68, 84] on div "Produktverwaltung" at bounding box center [61, 84] width 110 height 14
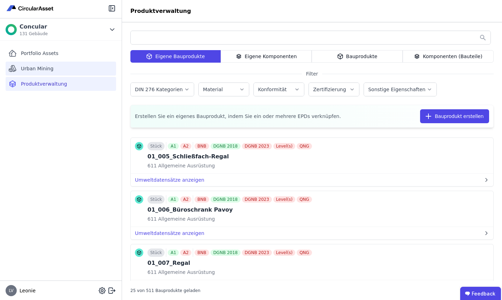
click at [71, 71] on div "Urban Mining" at bounding box center [61, 69] width 110 height 14
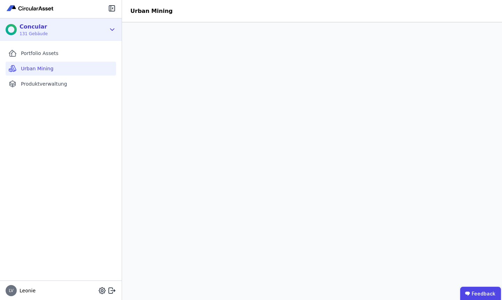
click at [47, 28] on div "Concular 131 Gebäude" at bounding box center [56, 30] width 100 height 14
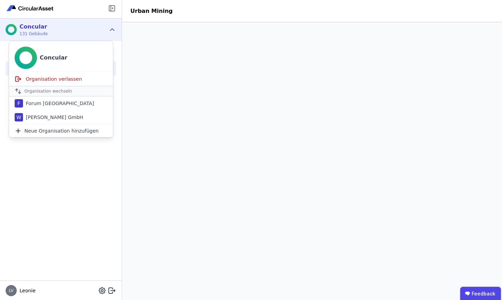
click at [115, 6] on icon at bounding box center [112, 8] width 8 height 8
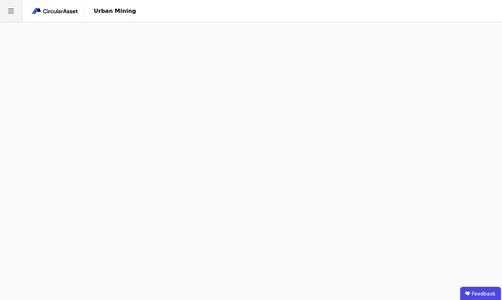
click at [15, 11] on icon at bounding box center [11, 11] width 22 height 22
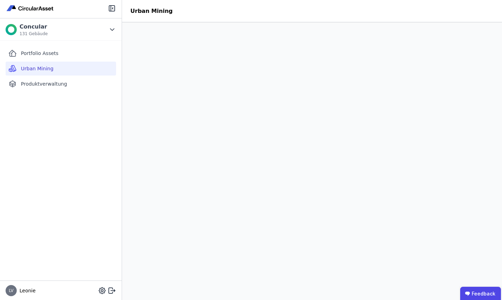
click at [14, 8] on img at bounding box center [30, 8] width 49 height 8
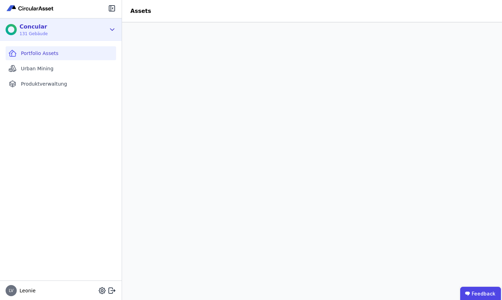
click at [37, 28] on div "Concular" at bounding box center [34, 27] width 28 height 8
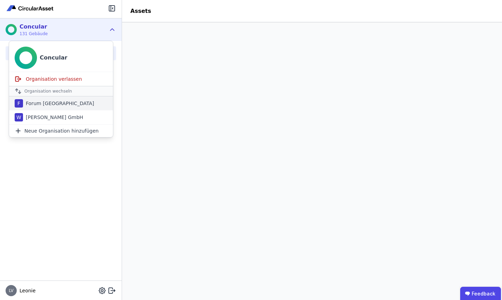
click at [53, 104] on div "Forum [GEOGRAPHIC_DATA]" at bounding box center [58, 103] width 71 height 7
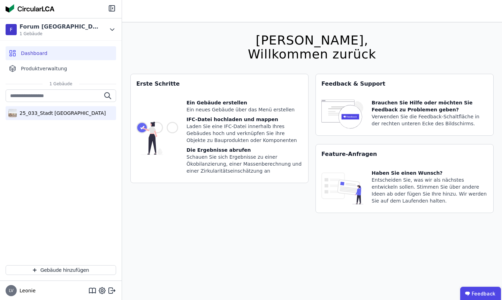
click at [53, 112] on div "25_033_Stadt [GEOGRAPHIC_DATA]" at bounding box center [61, 113] width 89 height 7
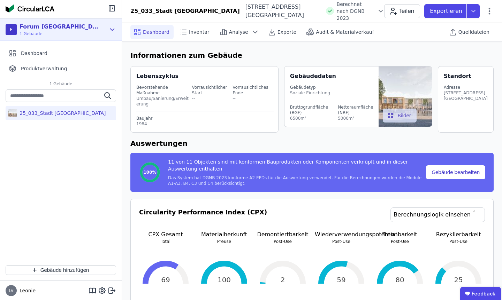
click at [111, 29] on icon at bounding box center [112, 30] width 4 height 2
